Goal: Complete application form

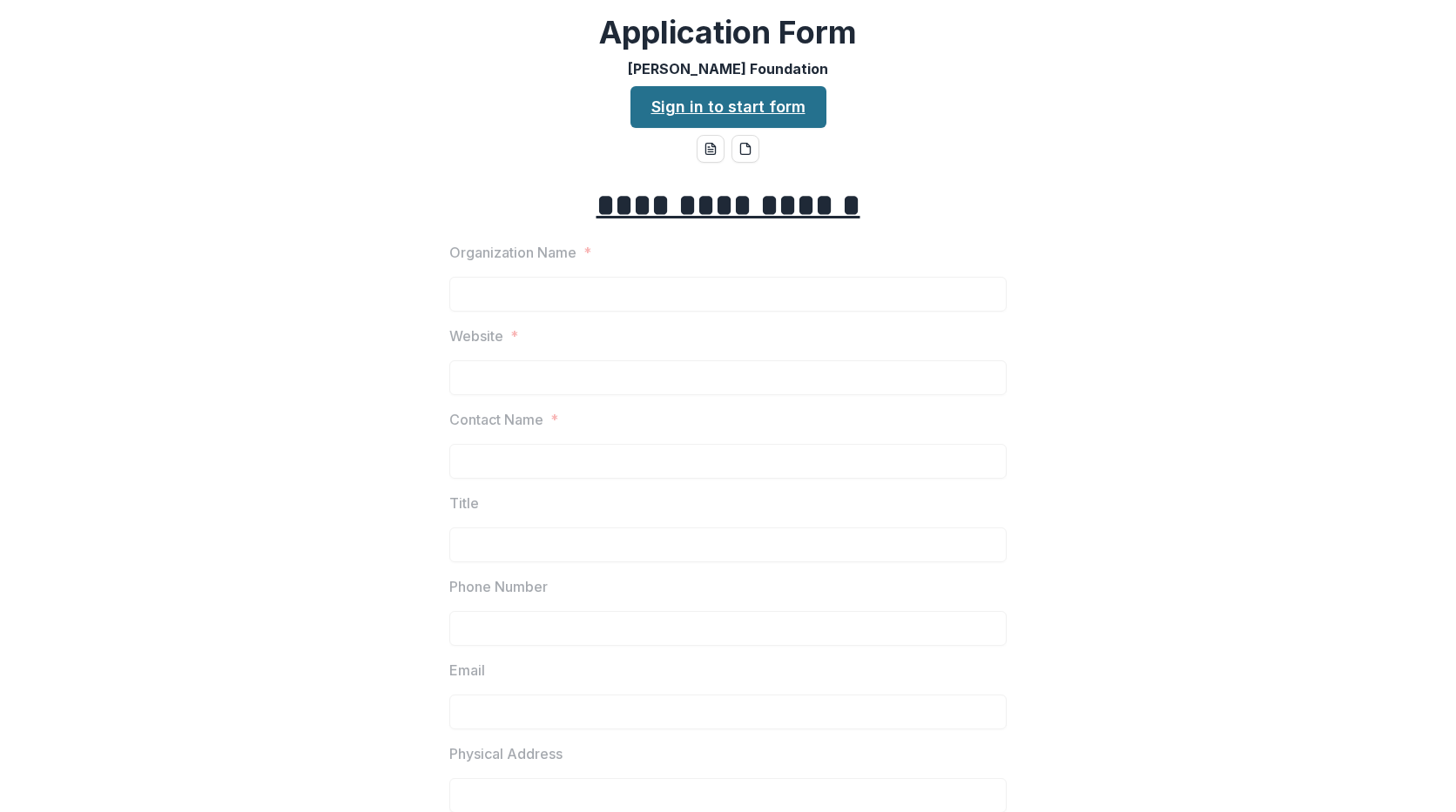
click at [752, 106] on link "Sign in to start form" at bounding box center [728, 107] width 196 height 42
